Goal: Task Accomplishment & Management: Use online tool/utility

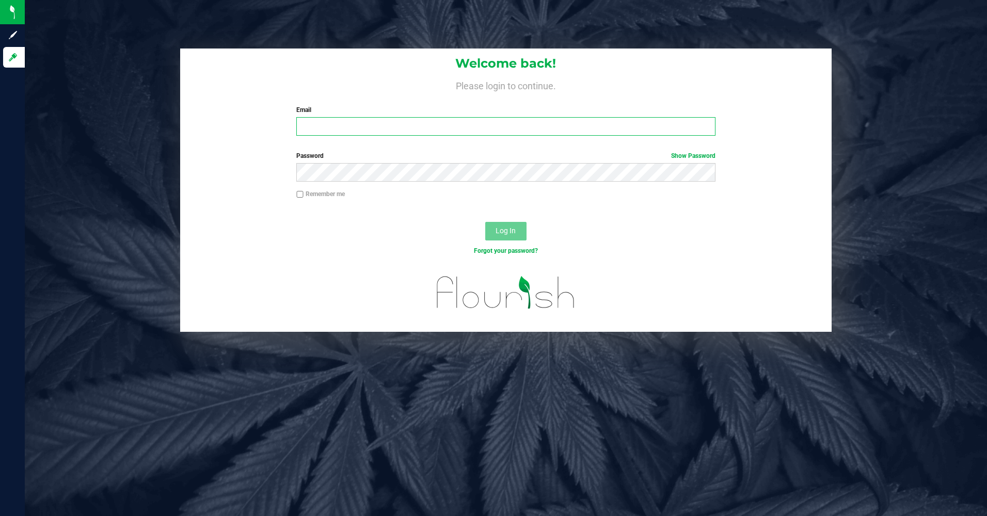
type input "[PERSON_NAME][EMAIL_ADDRESS][DOMAIN_NAME]"
click at [507, 228] on span "Log In" at bounding box center [505, 231] width 20 height 8
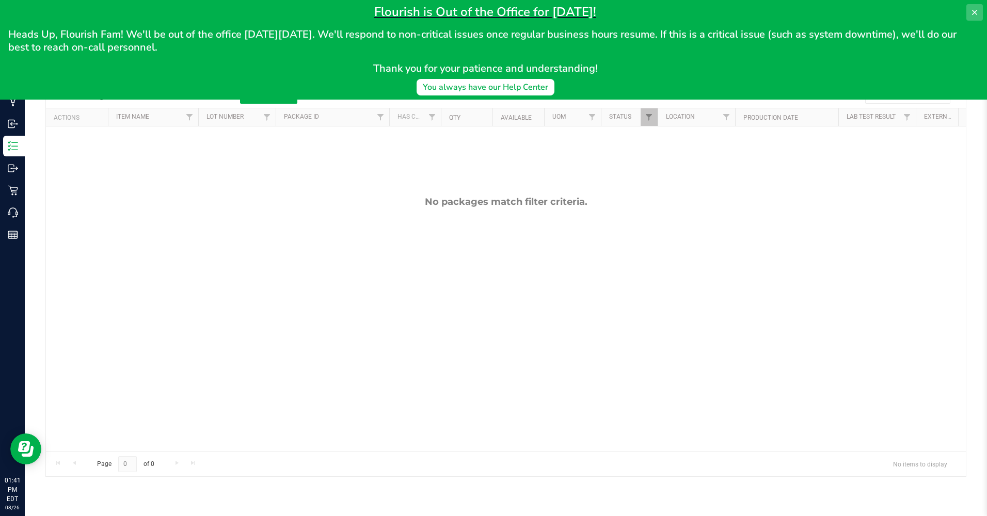
click at [975, 15] on icon at bounding box center [974, 12] width 8 height 8
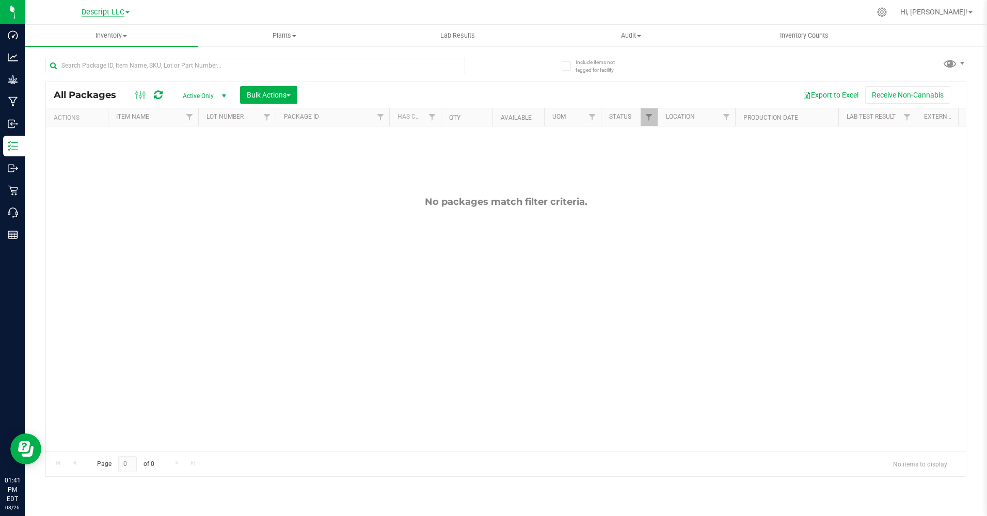
click at [123, 15] on span "Descript LLC" at bounding box center [103, 12] width 43 height 9
click at [115, 47] on link "Green [PERSON_NAME] Venture LLC. License#:OCM-PROC-24-000089" at bounding box center [105, 50] width 151 height 14
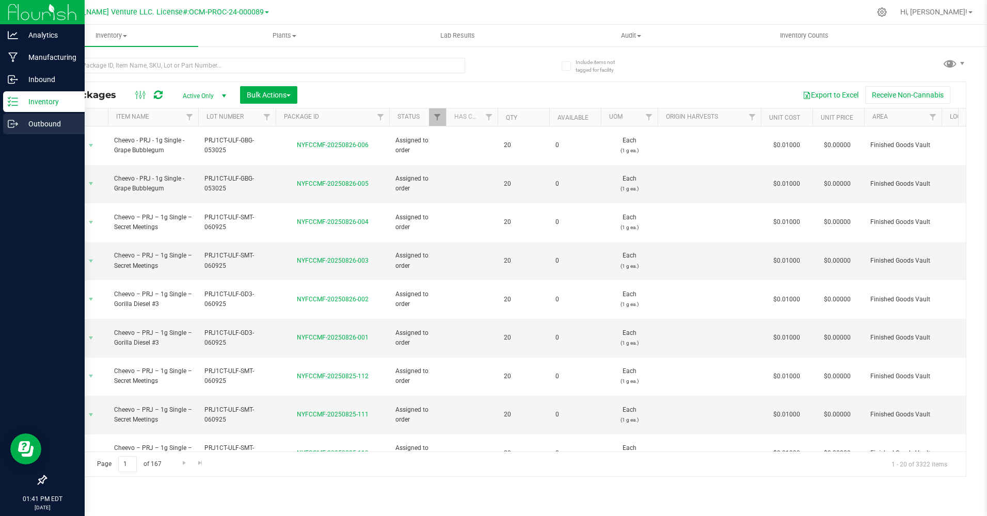
click at [22, 121] on p "Outbound" at bounding box center [49, 124] width 62 height 12
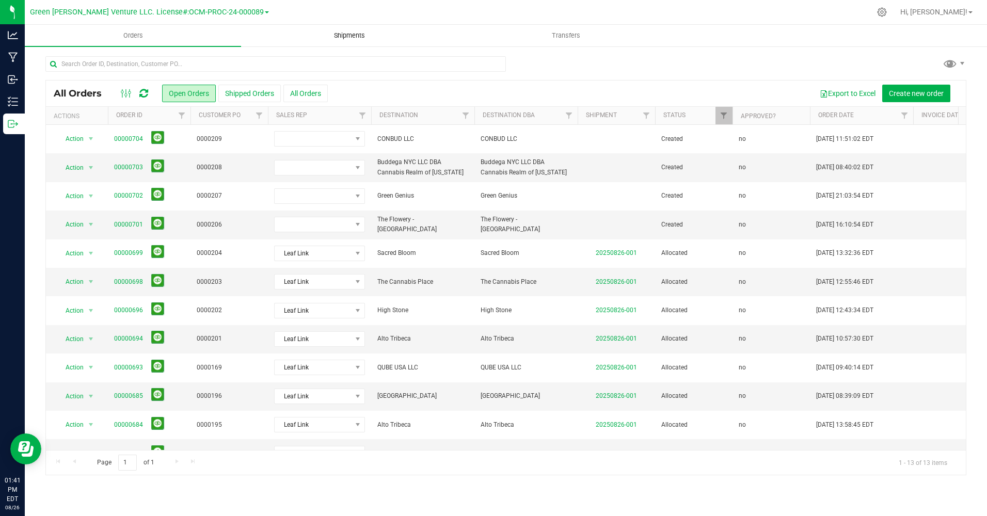
click at [329, 38] on span "Shipments" at bounding box center [349, 35] width 59 height 9
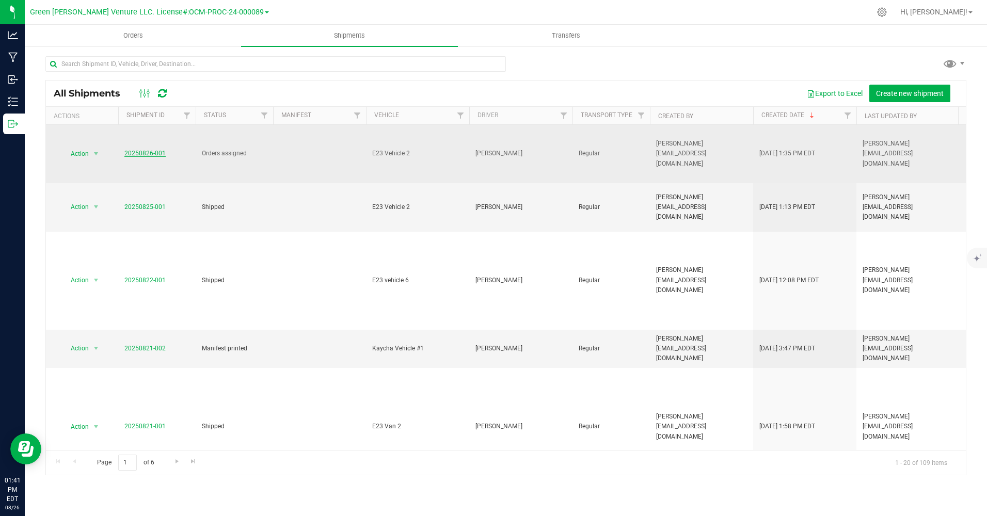
click at [155, 150] on link "20250826-001" at bounding box center [144, 153] width 41 height 7
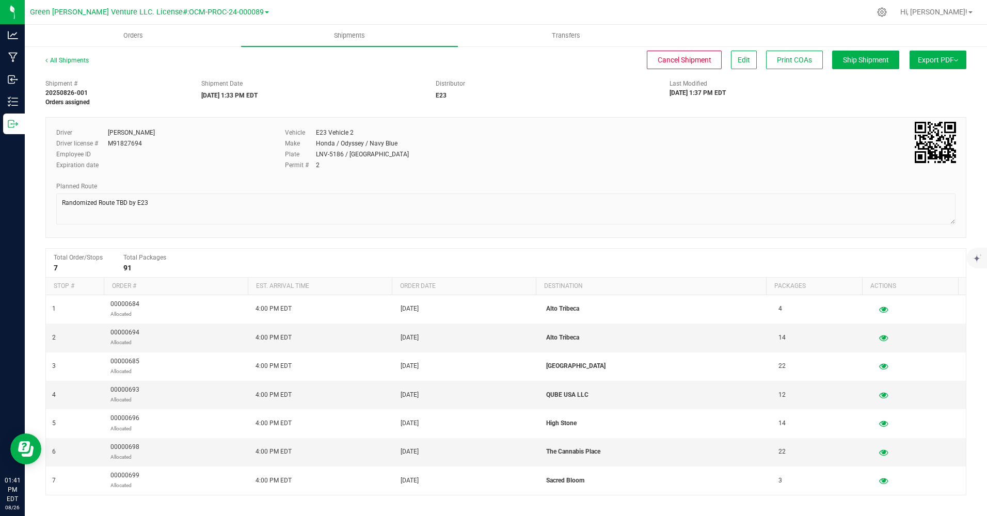
click at [940, 61] on span "Export PDF" at bounding box center [938, 60] width 40 height 8
click at [929, 84] on span "Manifest by Package ID" at bounding box center [923, 82] width 66 height 7
click at [547, 76] on div "Shipment # 20250826-001 Manifest printed Shipment Date [DATE] 1:33 PM EDT Distr…" at bounding box center [506, 90] width 936 height 33
click at [82, 57] on link "All Shipments" at bounding box center [66, 60] width 43 height 7
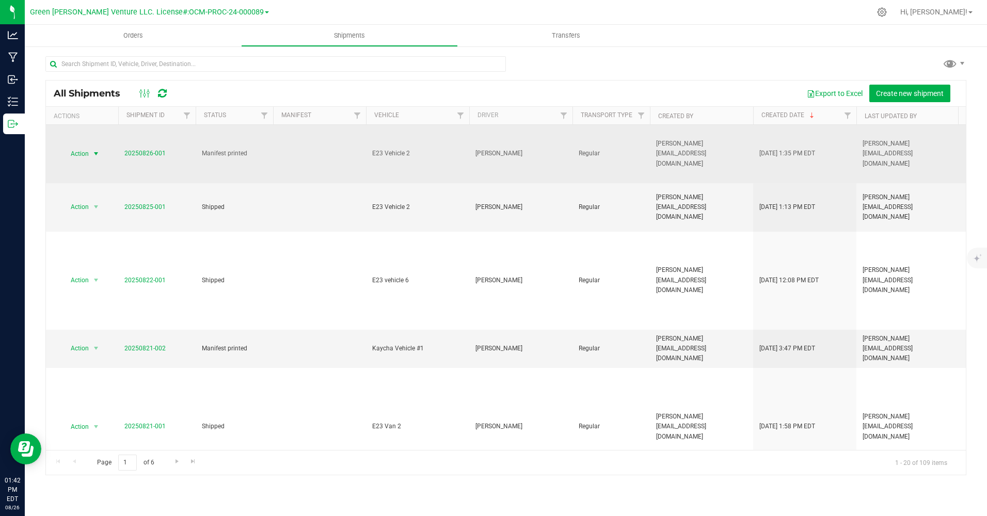
click at [100, 150] on span "select" at bounding box center [96, 154] width 8 height 8
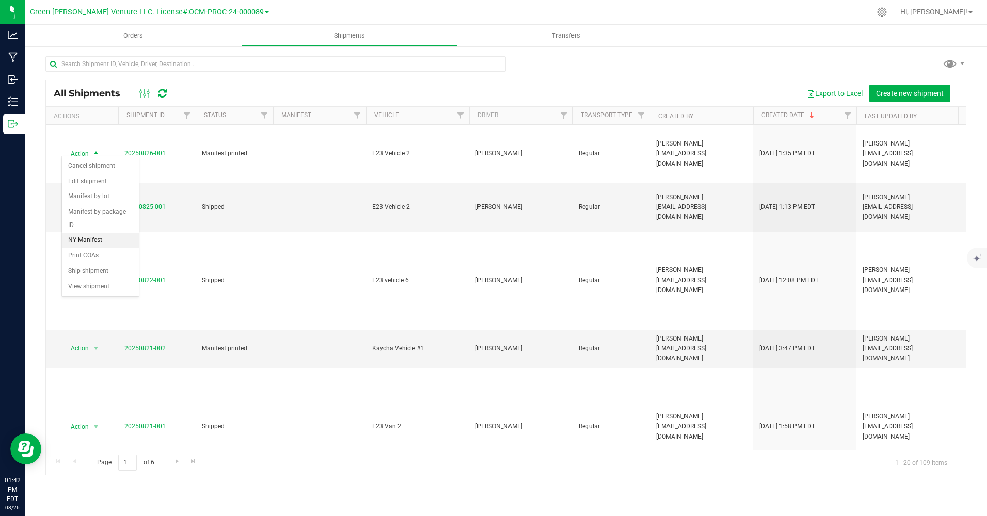
click at [104, 233] on li "NY Manifest" at bounding box center [100, 240] width 77 height 15
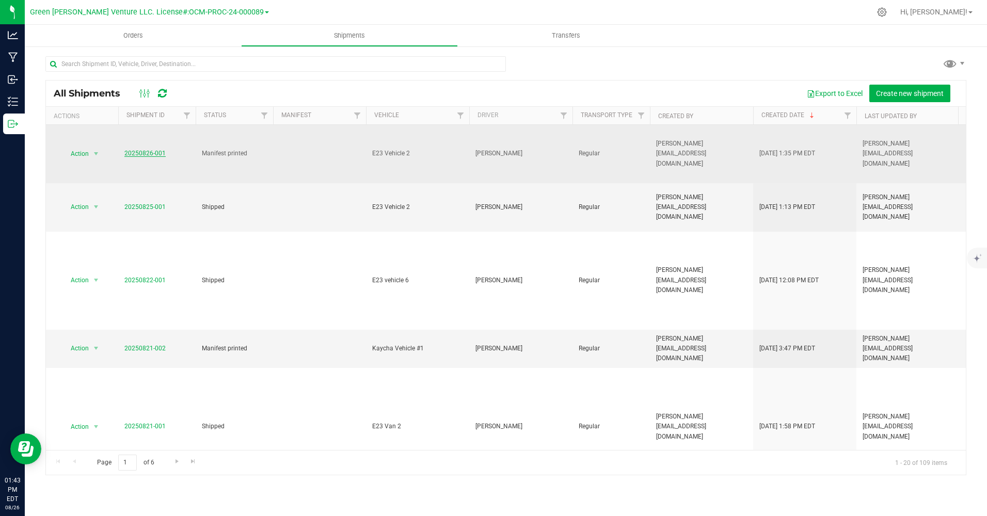
click at [133, 150] on link "20250826-001" at bounding box center [144, 153] width 41 height 7
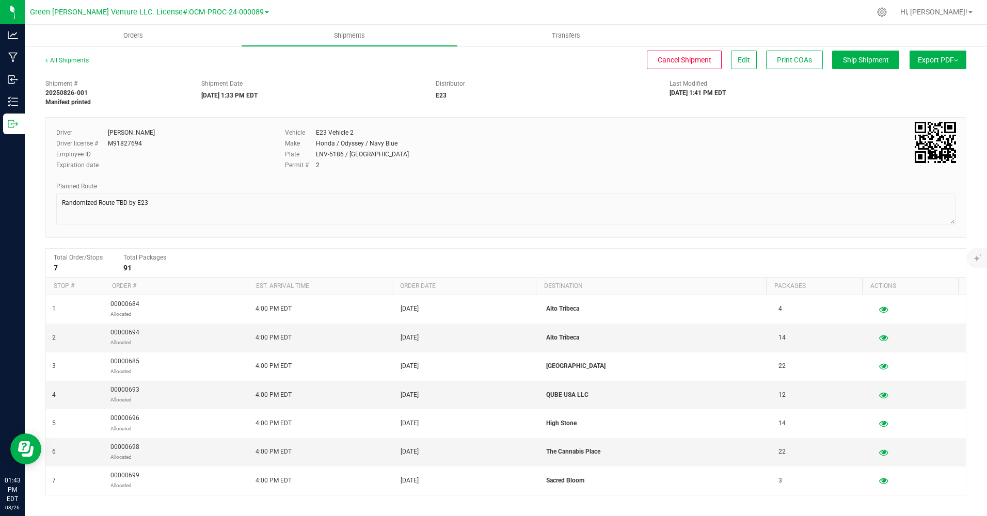
click at [921, 66] on button "Export PDF" at bounding box center [937, 60] width 57 height 19
click at [896, 99] on span "Manifest by Lot" at bounding box center [911, 97] width 43 height 7
click at [933, 57] on span "Export PDF" at bounding box center [938, 60] width 40 height 8
drag, startPoint x: 307, startPoint y: 132, endPoint x: 446, endPoint y: 150, distance: 140.0
click at [444, 150] on div "Vehicle E23 Vehicle 2 Make Honda / Odyssey / Navy Blue Plate LNV-5186 / [GEOGRA…" at bounding box center [467, 149] width 381 height 43
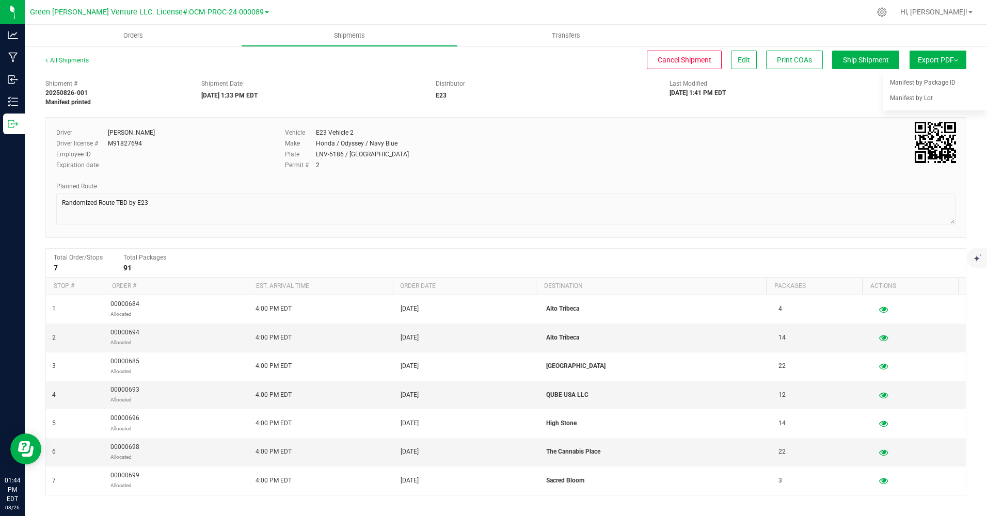
drag, startPoint x: 446, startPoint y: 150, endPoint x: 593, endPoint y: 163, distance: 147.6
click at [590, 166] on div "Permit # 2" at bounding box center [467, 164] width 365 height 9
click at [913, 89] on li "Manifest by Package ID" at bounding box center [934, 82] width 104 height 15
click at [645, 190] on div "Planned Route" at bounding box center [505, 186] width 899 height 9
click at [887, 12] on icon at bounding box center [882, 12] width 10 height 10
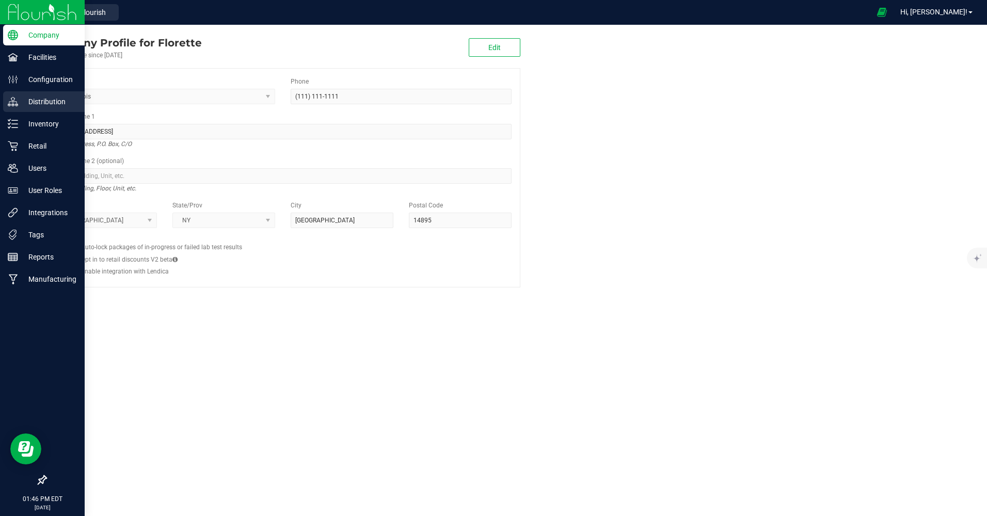
click at [29, 98] on p "Distribution" at bounding box center [49, 101] width 62 height 12
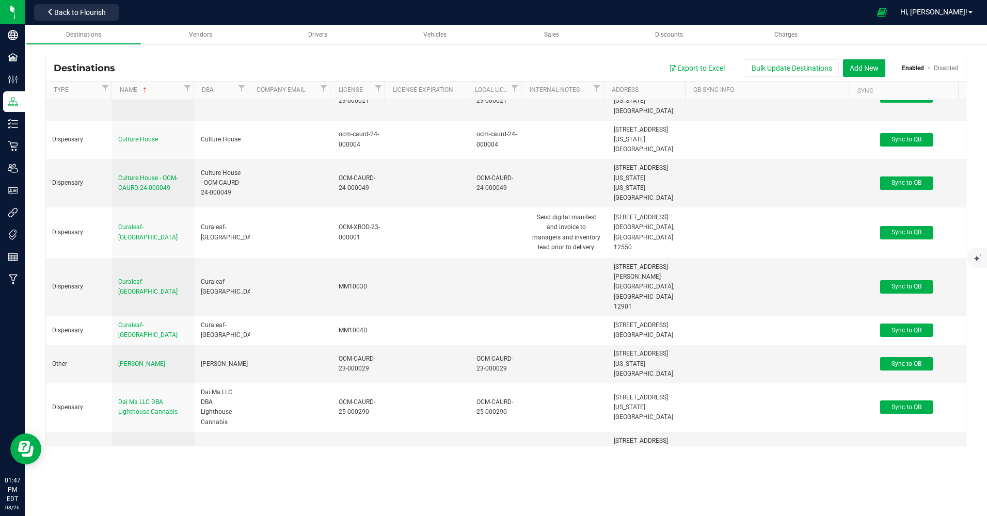
scroll to position [1445, 0]
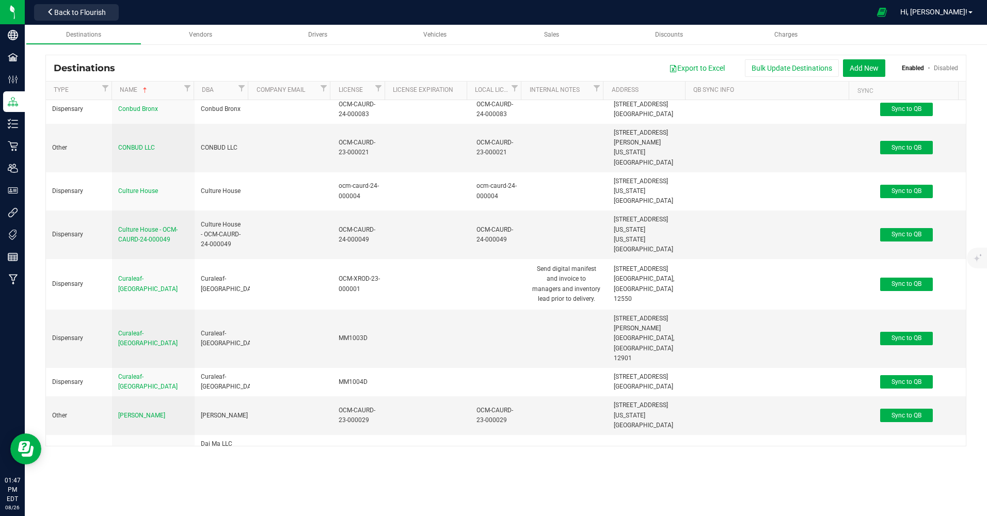
drag, startPoint x: 336, startPoint y: 203, endPoint x: 364, endPoint y: 211, distance: 29.1
copy div "OCM-DIST-24-000060"
